Goal: Task Accomplishment & Management: Use online tool/utility

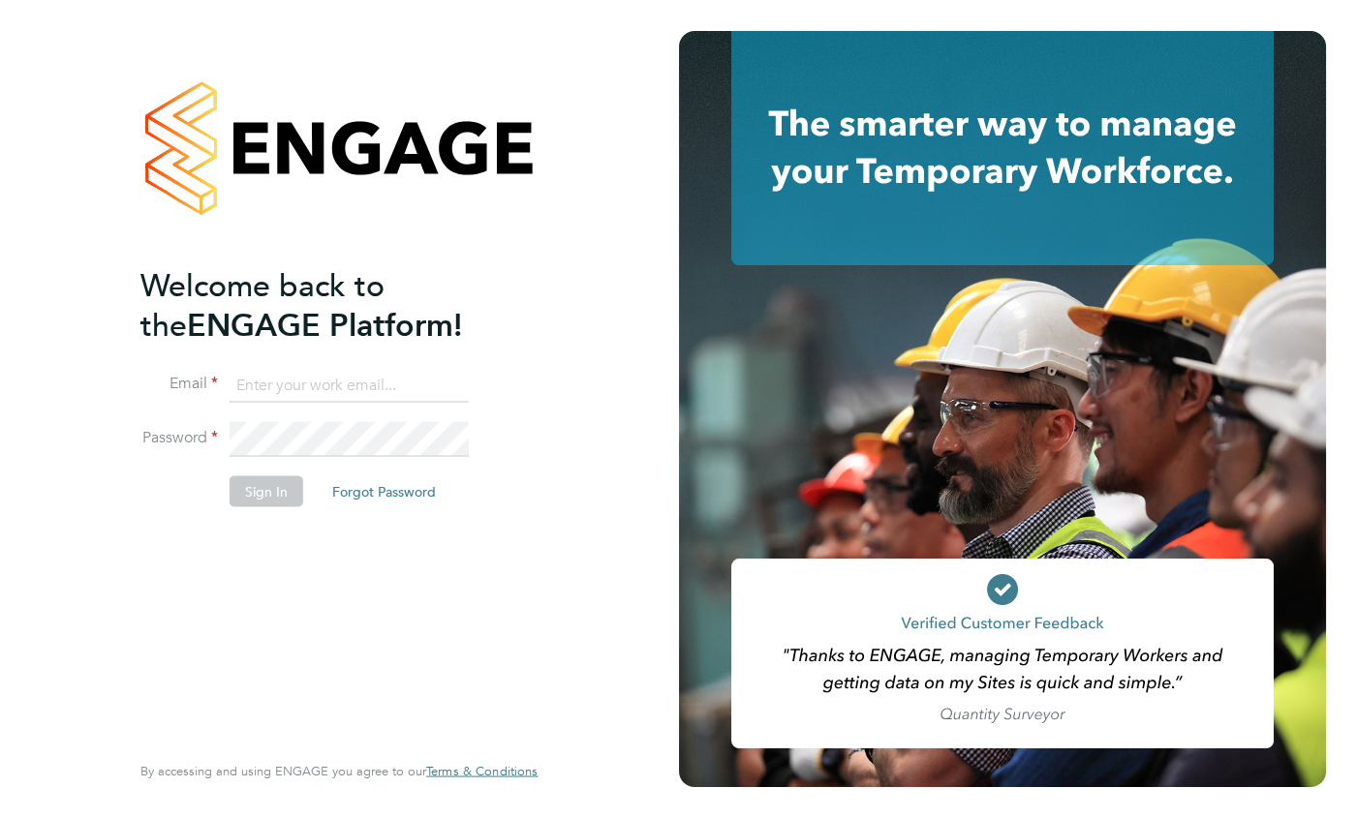
click at [275, 383] on input at bounding box center [349, 385] width 239 height 35
type input "[PERSON_NAME][EMAIL_ADDRESS][PERSON_NAME][DOMAIN_NAME]"
drag, startPoint x: 242, startPoint y: 492, endPoint x: 537, endPoint y: 513, distance: 295.2
click at [242, 492] on button "Sign In" at bounding box center [267, 490] width 74 height 31
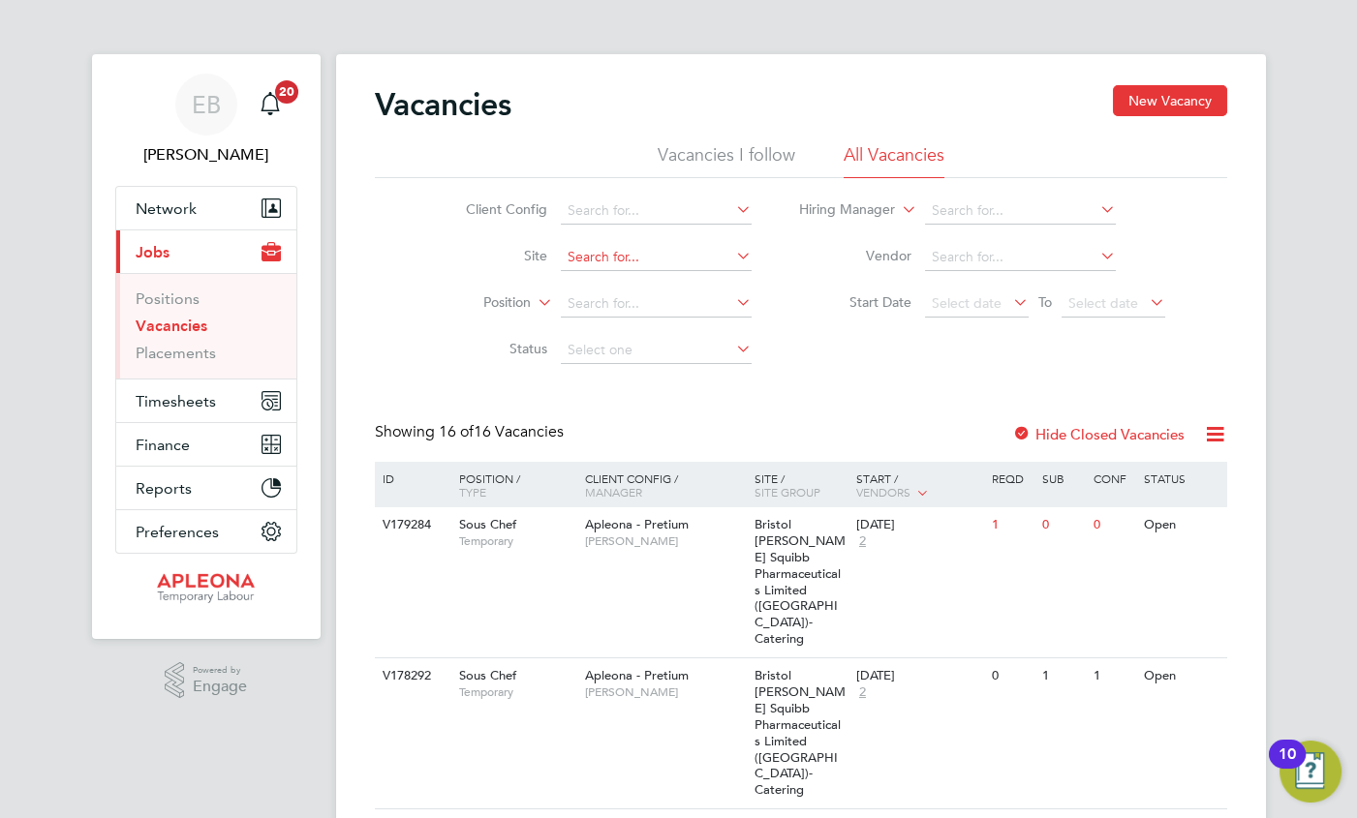
click at [617, 261] on input at bounding box center [656, 257] width 191 height 27
click at [658, 280] on li "280 [GEOGRAPHIC_DATA]" at bounding box center [657, 283] width 192 height 26
type input "280 [GEOGRAPHIC_DATA]"
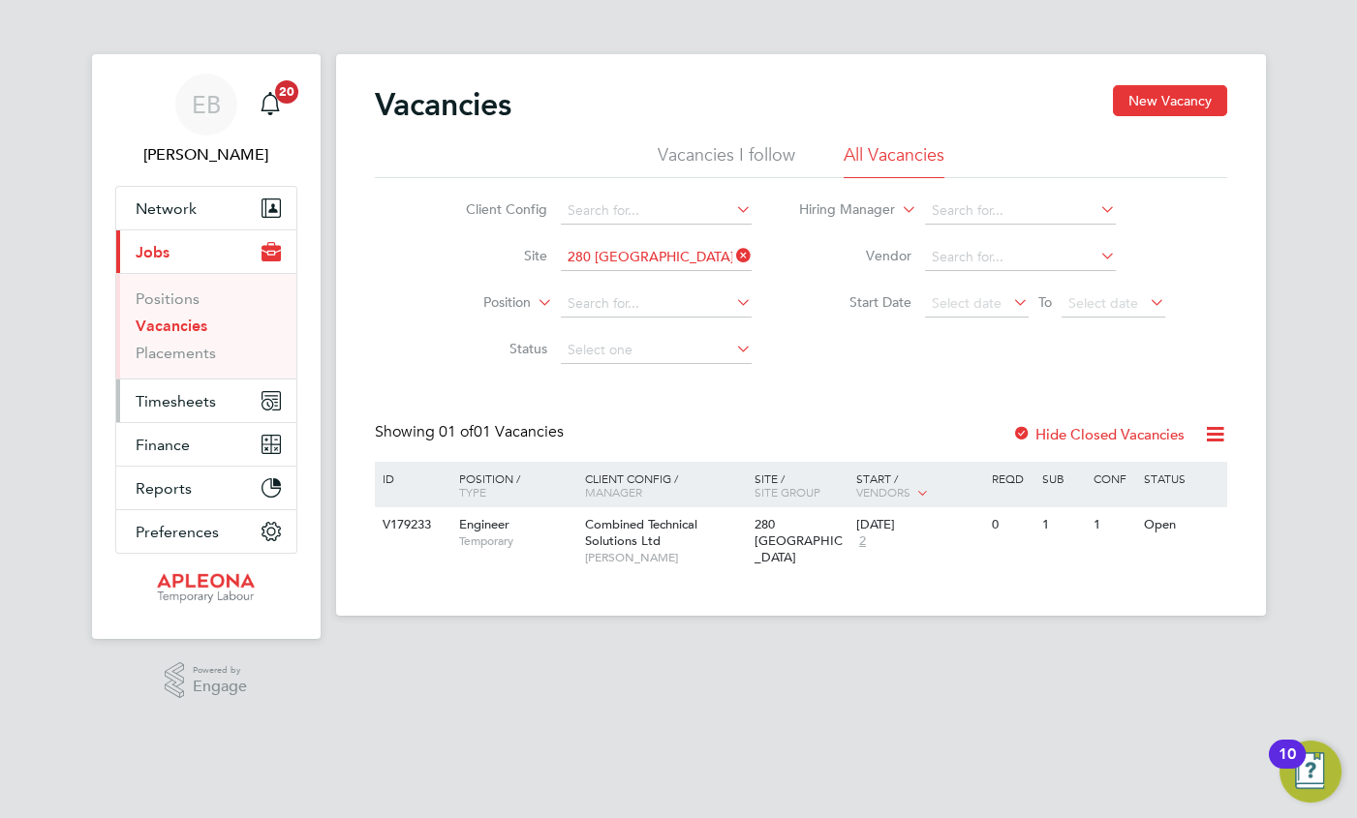
click at [191, 401] on span "Timesheets" at bounding box center [176, 401] width 80 height 18
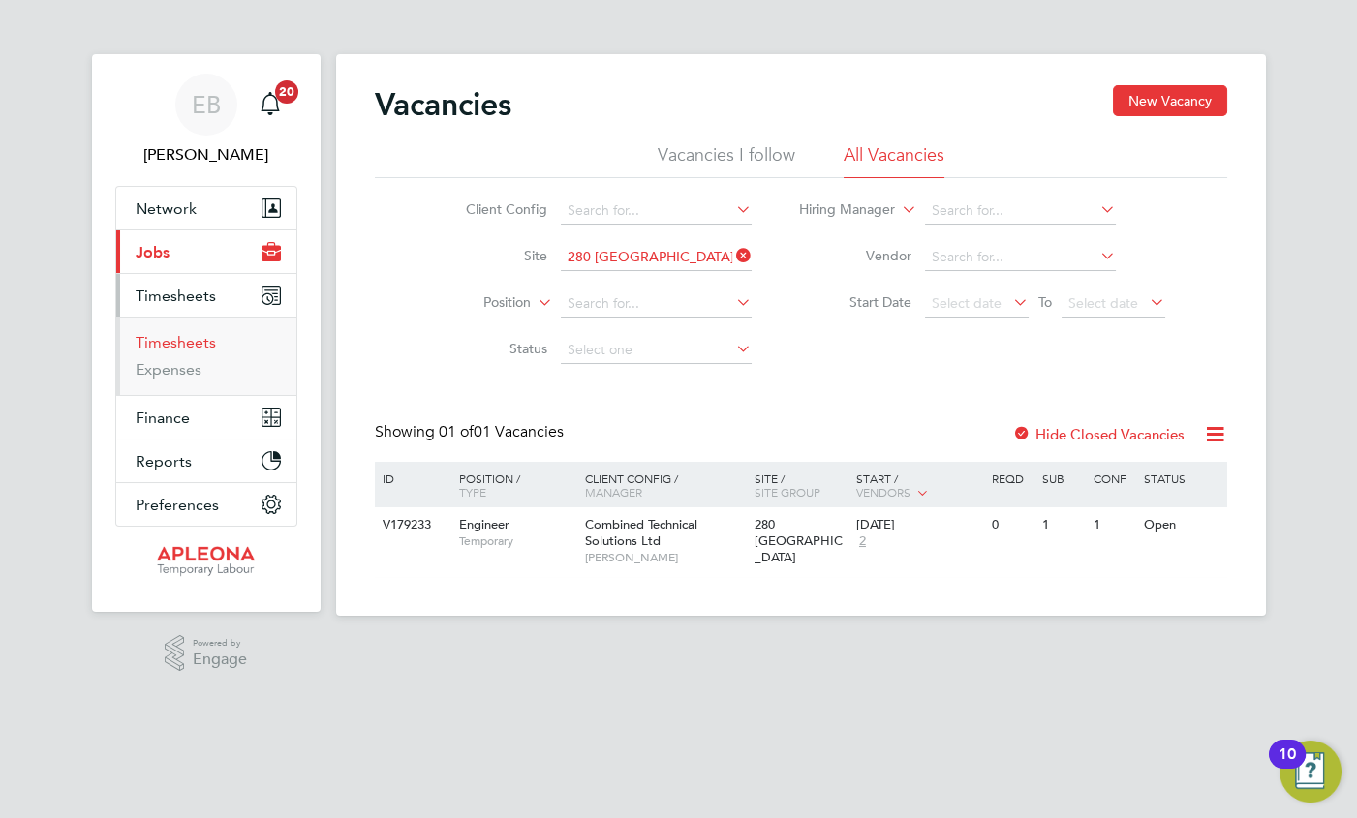
click at [179, 340] on link "Timesheets" at bounding box center [176, 342] width 80 height 18
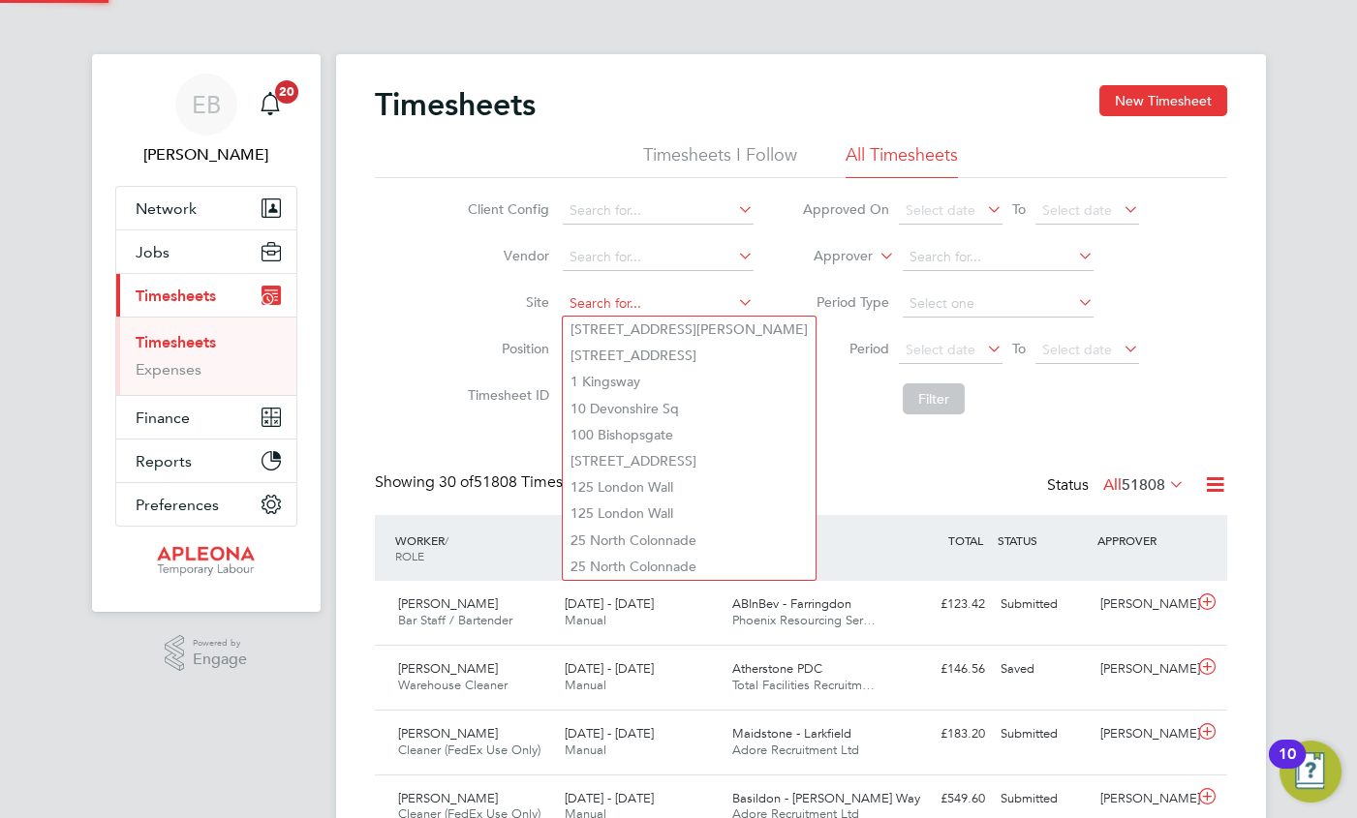
click at [623, 300] on input at bounding box center [658, 304] width 191 height 27
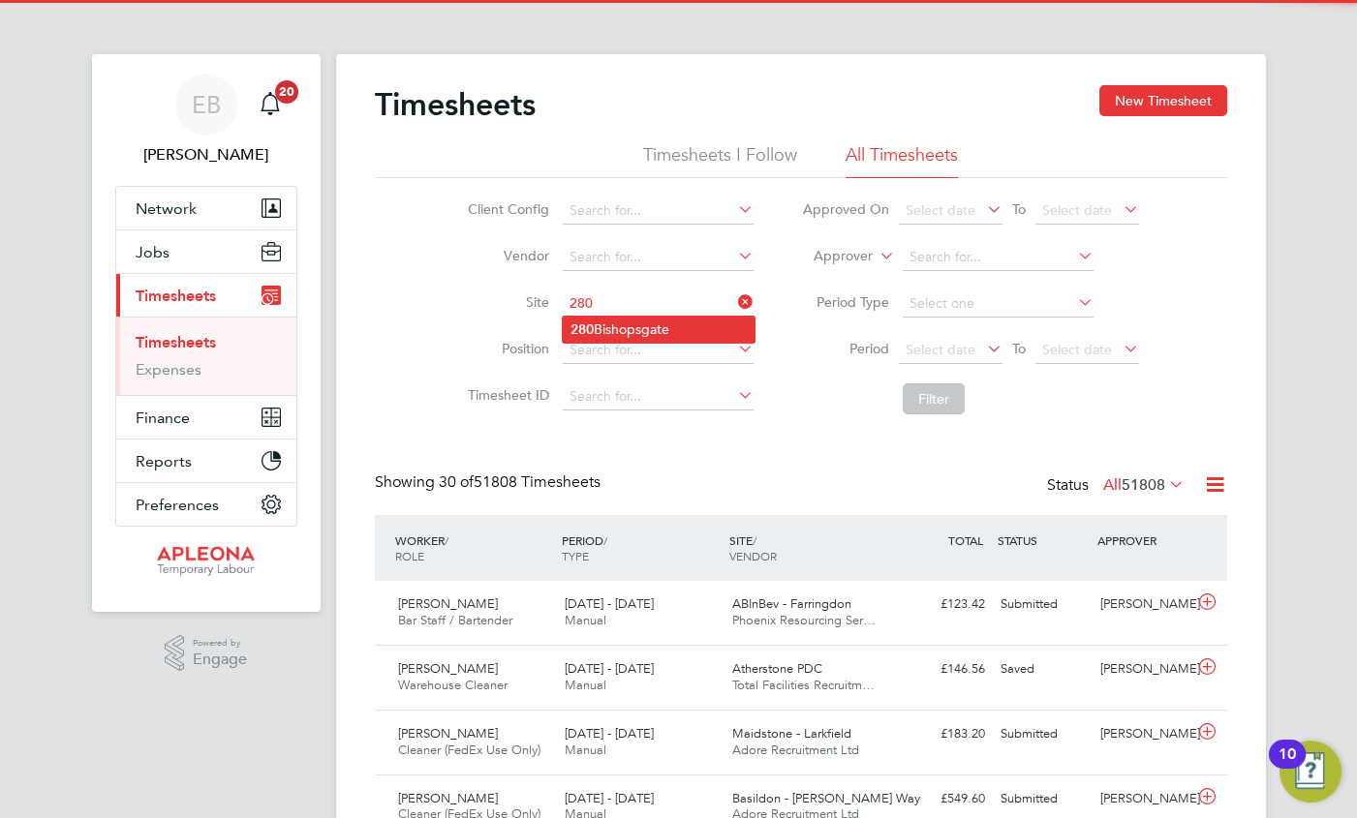
click at [631, 325] on li "280 Bishopsgate" at bounding box center [659, 330] width 192 height 26
type input "280 Bishopsgate"
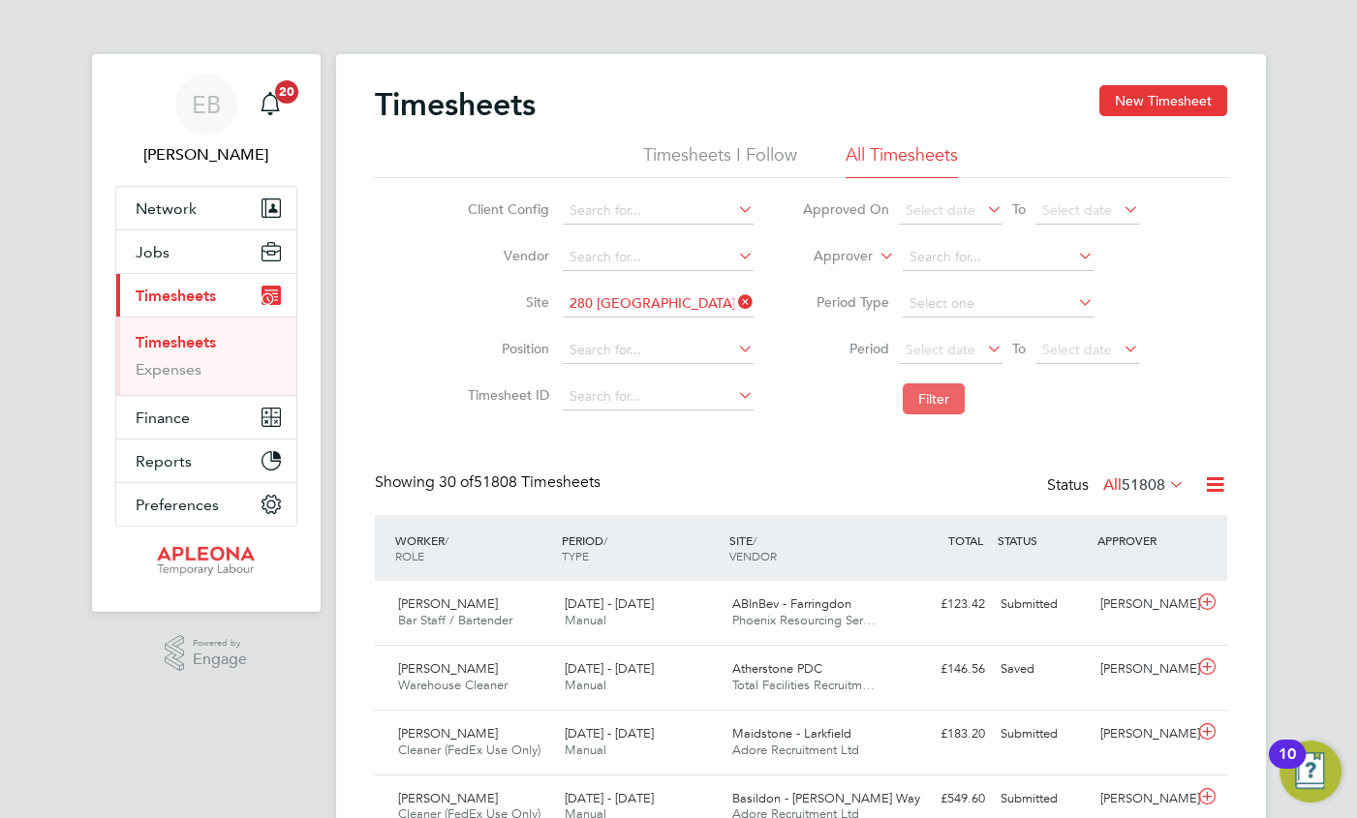
click at [927, 395] on button "Filter" at bounding box center [934, 398] width 62 height 31
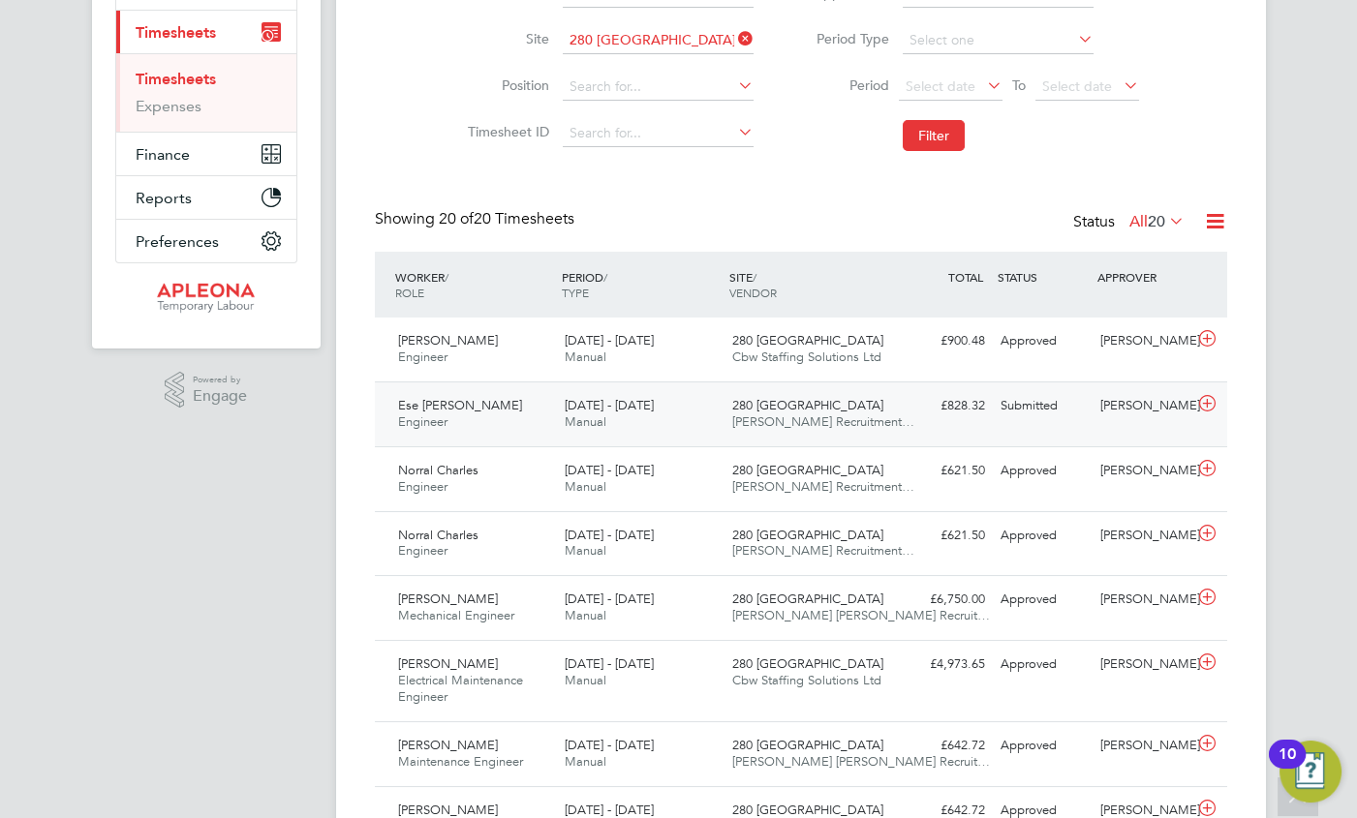
click at [421, 406] on span "Ese Whyte" at bounding box center [460, 405] width 124 height 16
